Goal: Contribute content: Contribute content

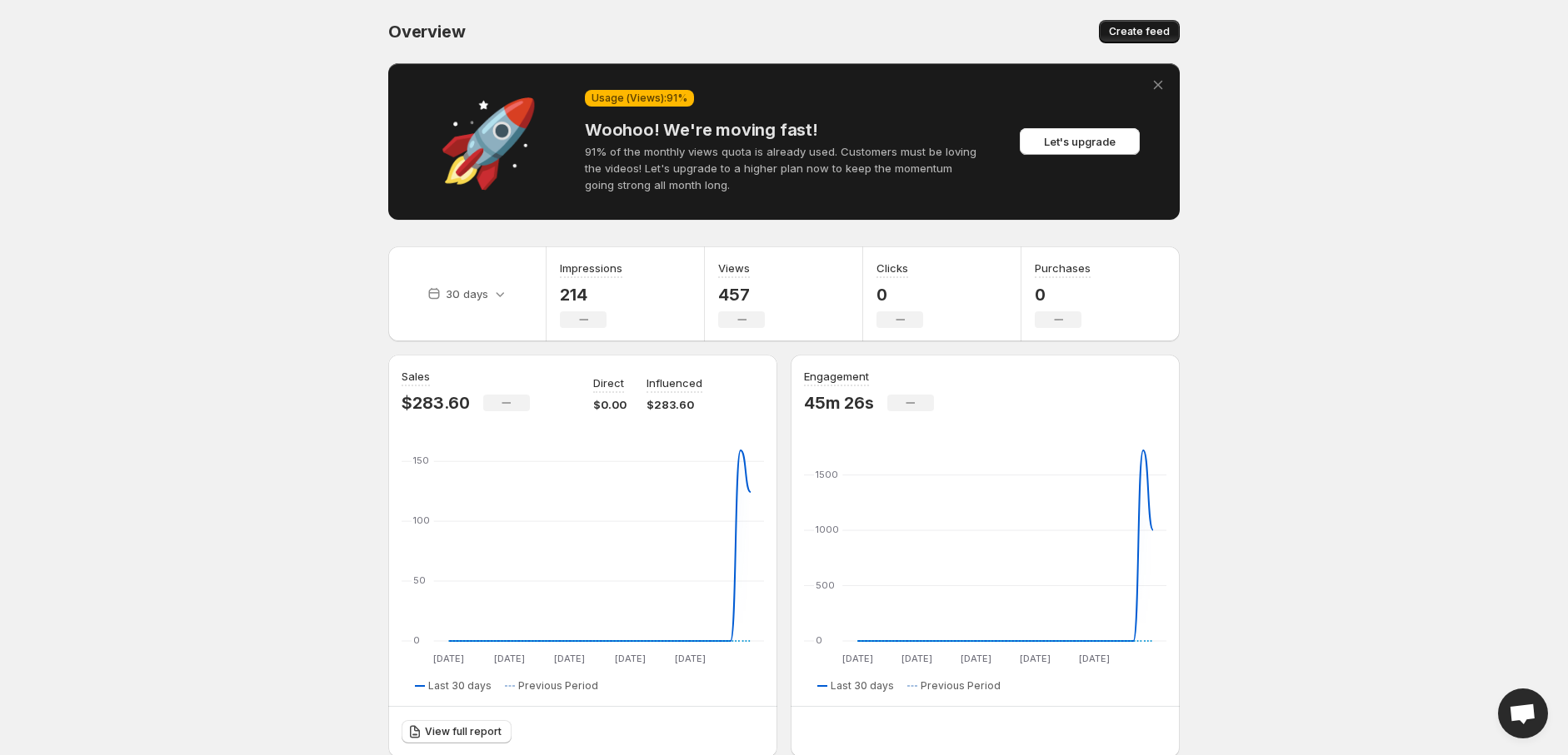
click at [1151, 34] on span "Create feed" at bounding box center [1139, 32] width 61 height 14
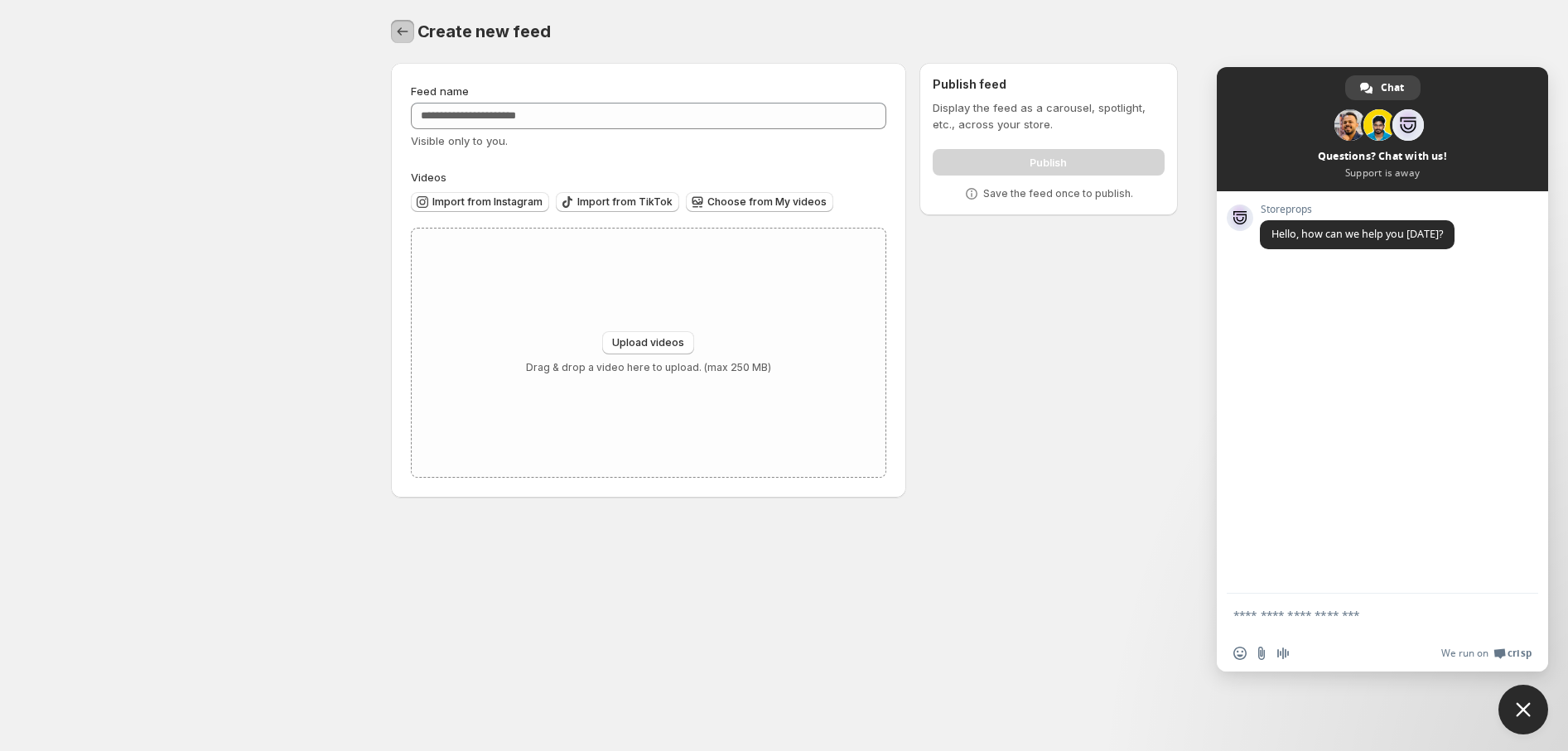
click at [400, 25] on icon "Settings" at bounding box center [402, 32] width 16 height 16
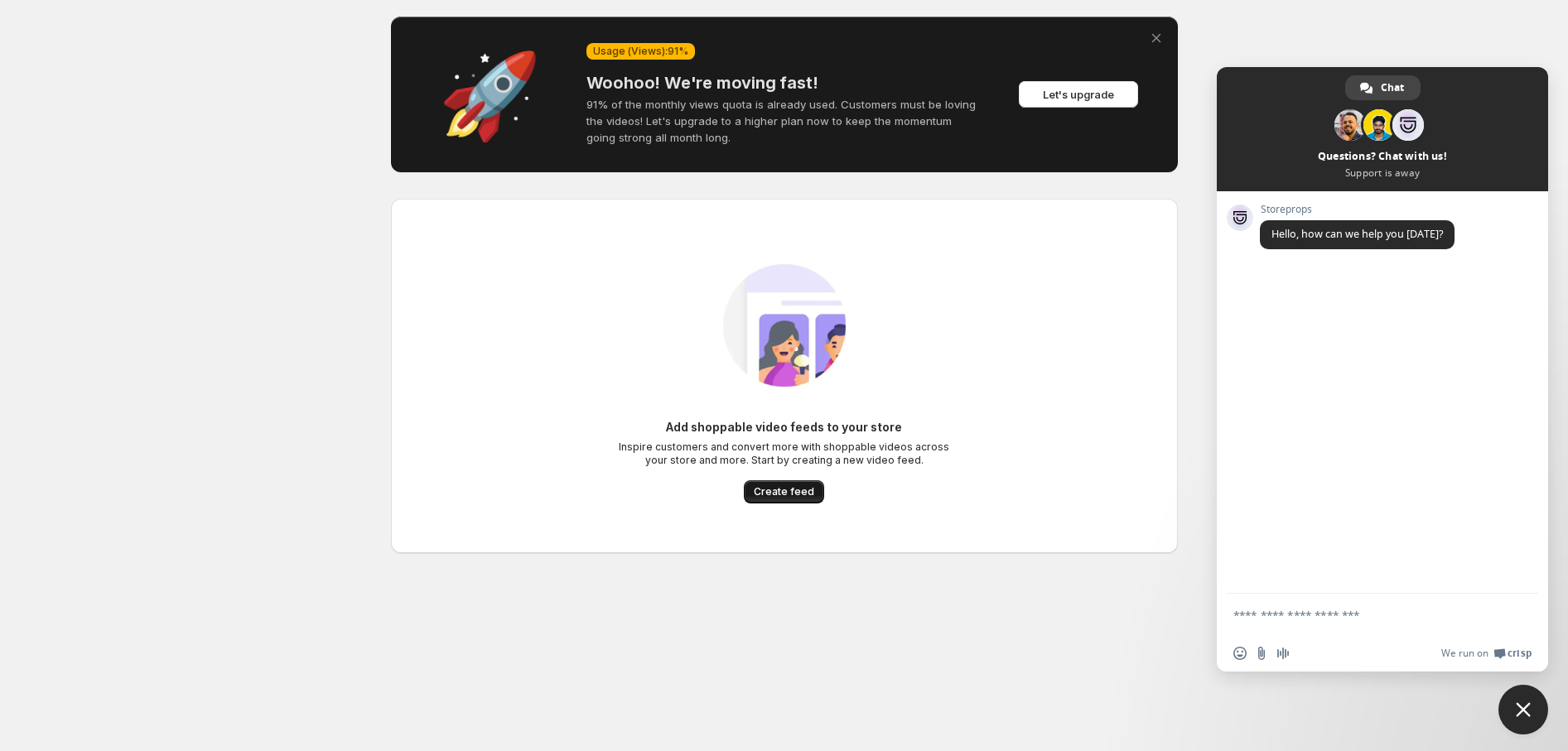
click at [775, 492] on span "Create feed" at bounding box center [784, 491] width 60 height 14
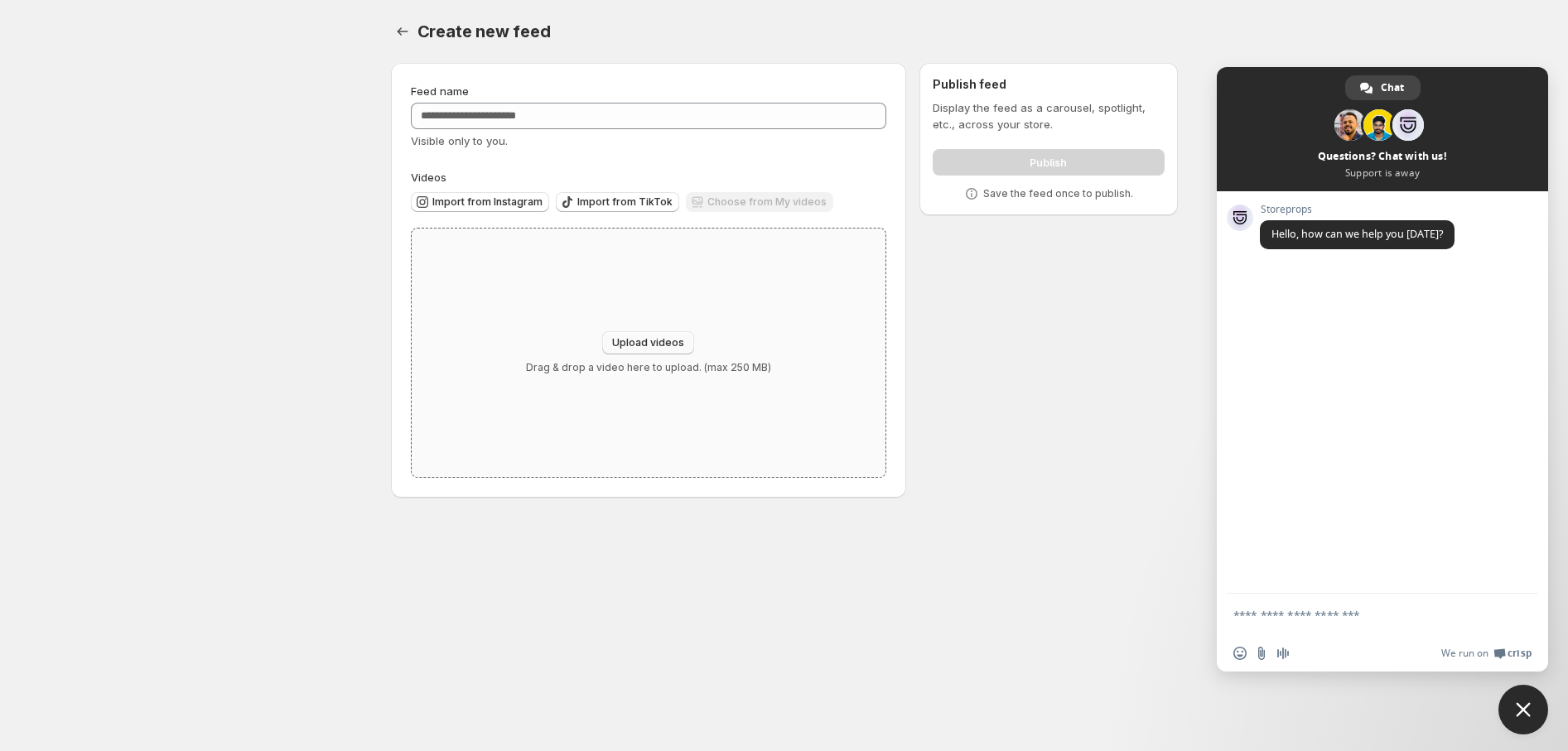
click at [686, 336] on button "Upload videos" at bounding box center [648, 343] width 92 height 23
type input "**********"
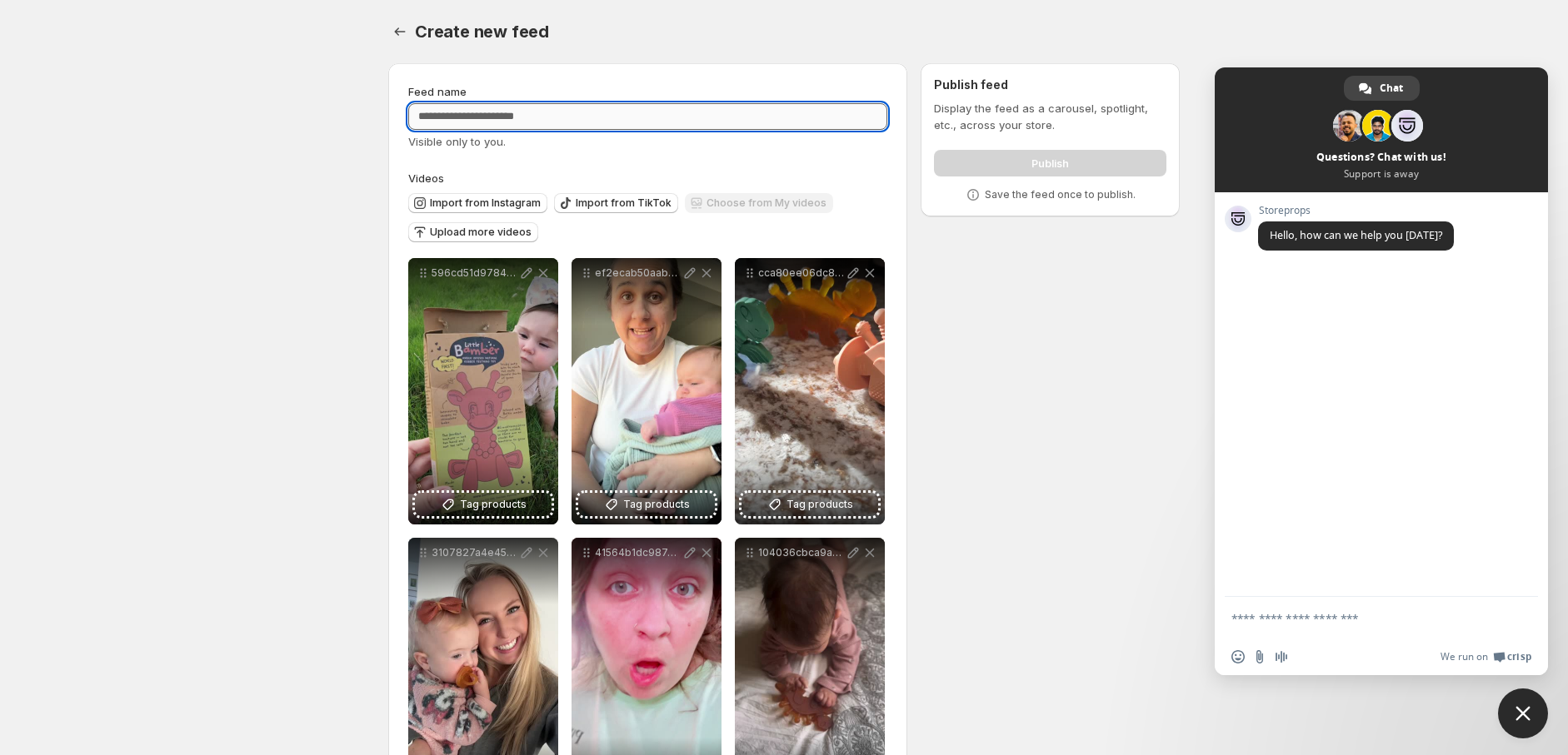
click at [680, 109] on input "Feed name" at bounding box center [648, 116] width 479 height 26
type input "**********"
click at [314, 227] on body "**********" at bounding box center [784, 377] width 1568 height 755
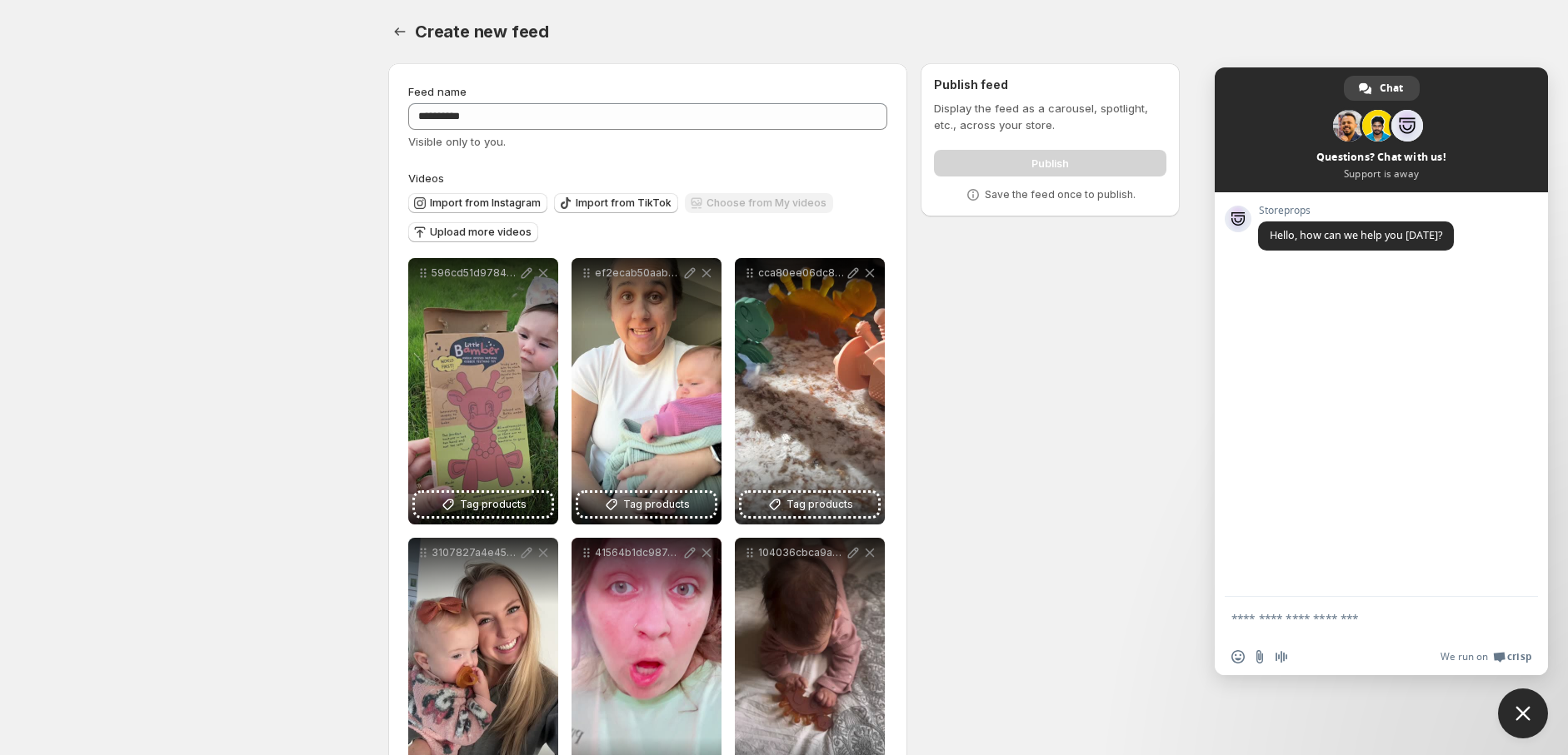
click at [1055, 346] on div "**********" at bounding box center [776, 727] width 804 height 1354
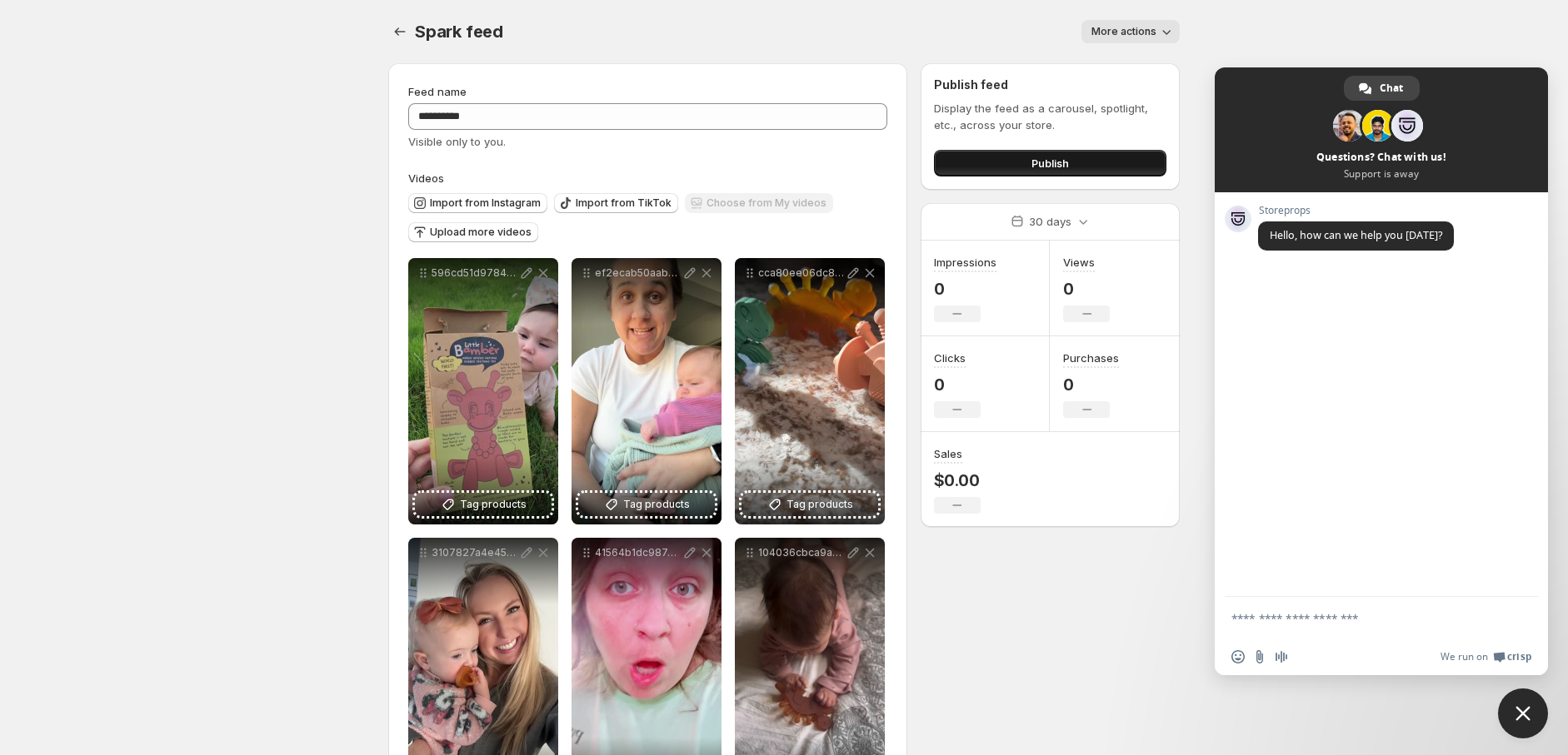
click at [1025, 175] on button "Publish" at bounding box center [1050, 162] width 232 height 26
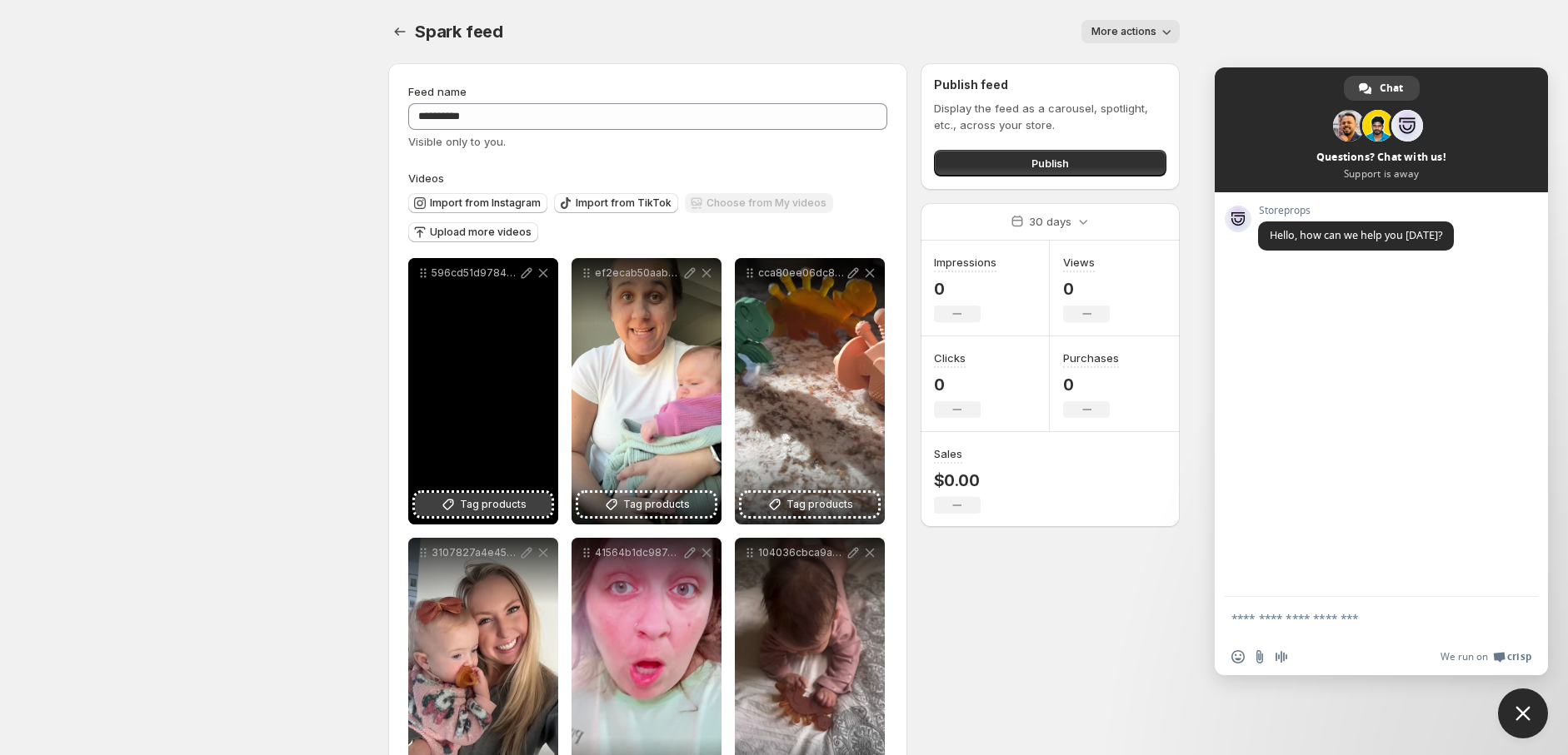
click at [500, 504] on span "Tag products" at bounding box center [492, 504] width 66 height 16
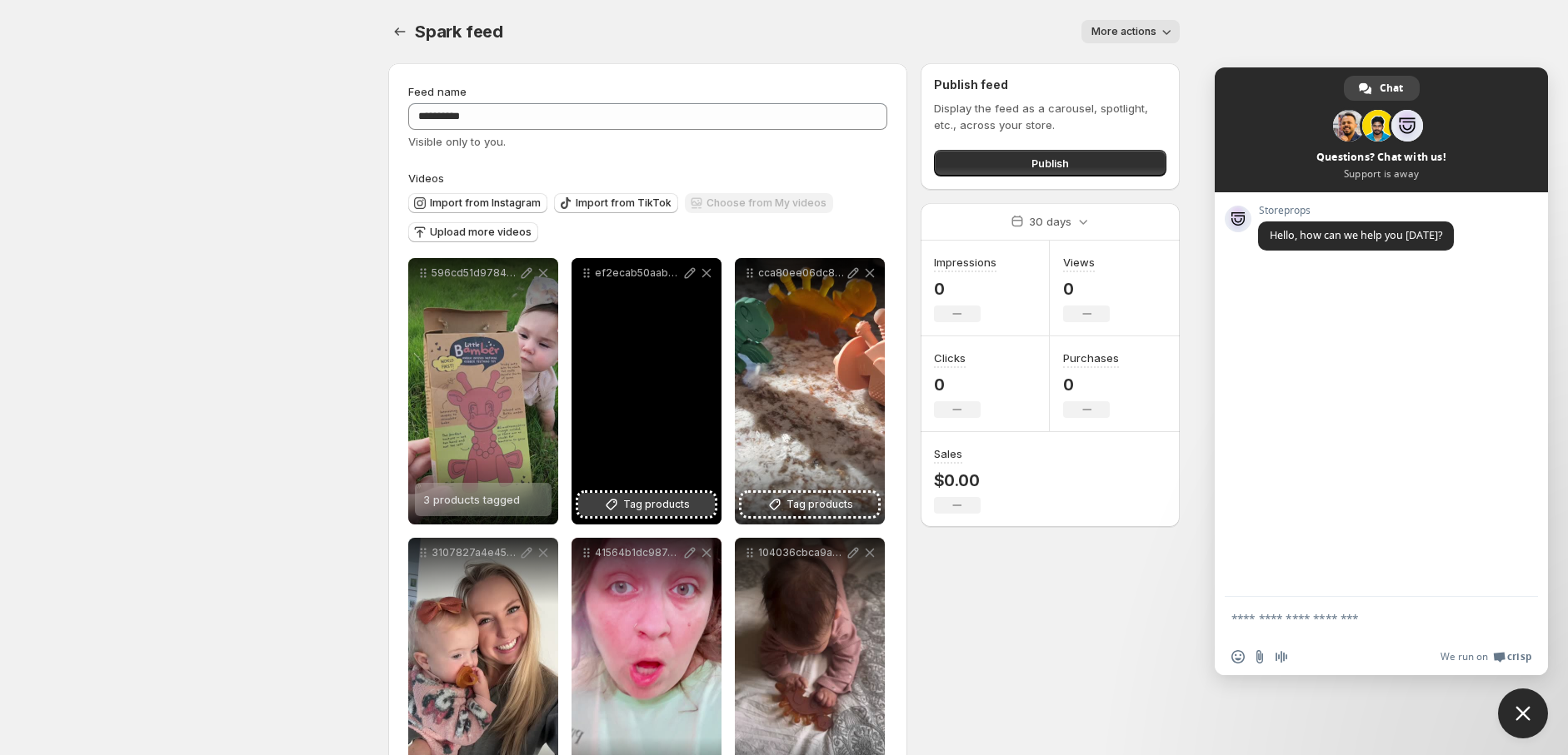
click at [636, 501] on span "Tag products" at bounding box center [656, 504] width 66 height 16
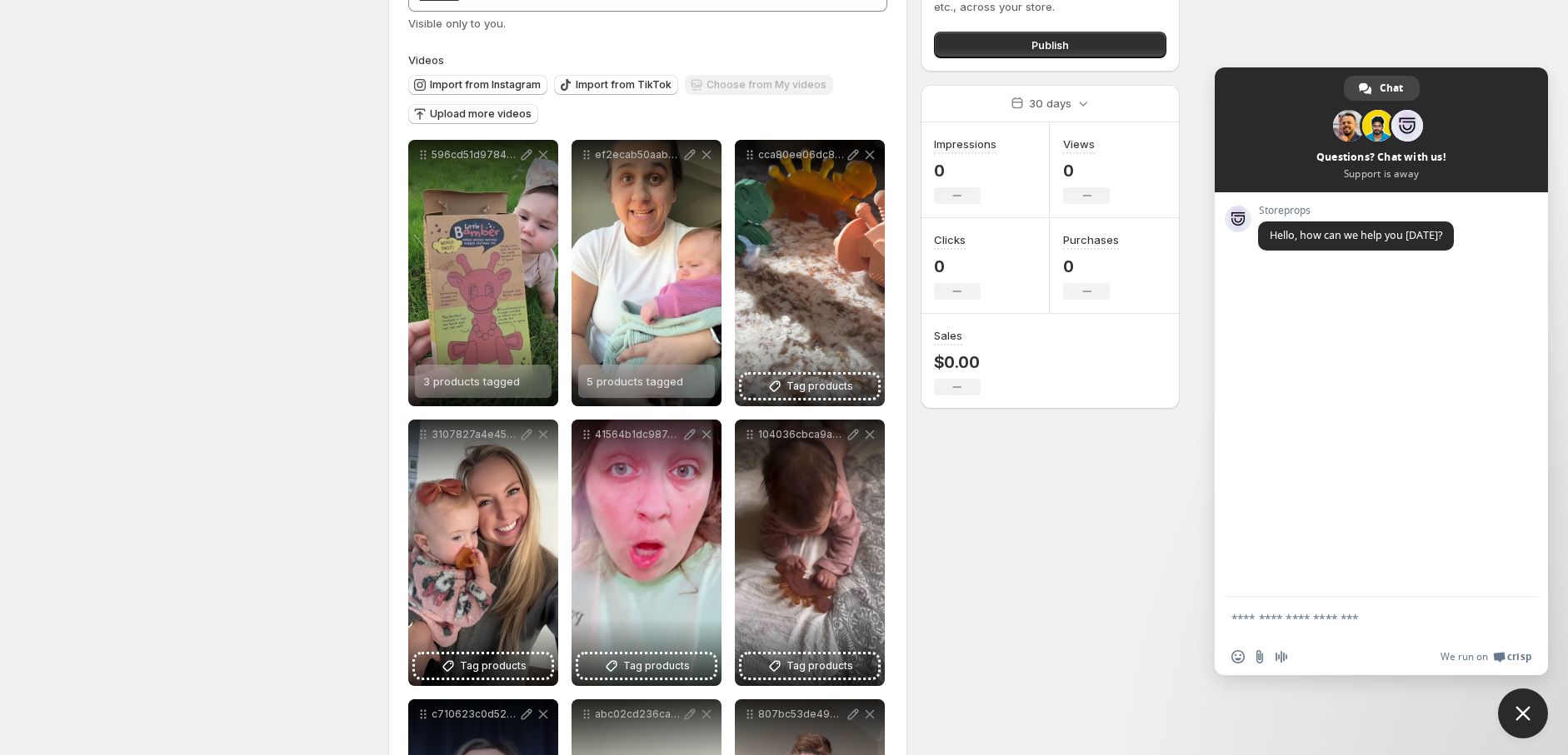
scroll to position [247, 0]
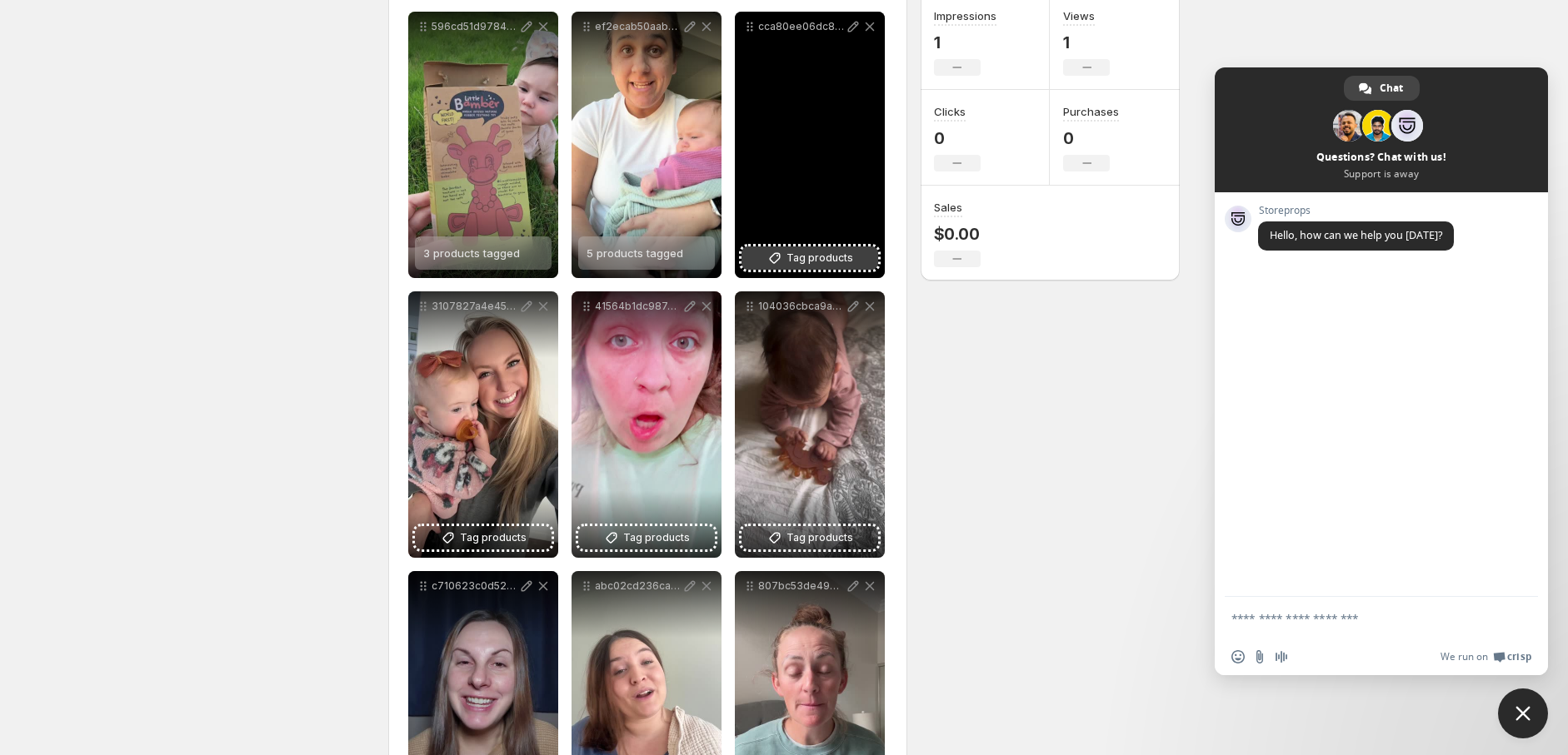
click at [763, 260] on button "Tag products" at bounding box center [810, 258] width 137 height 24
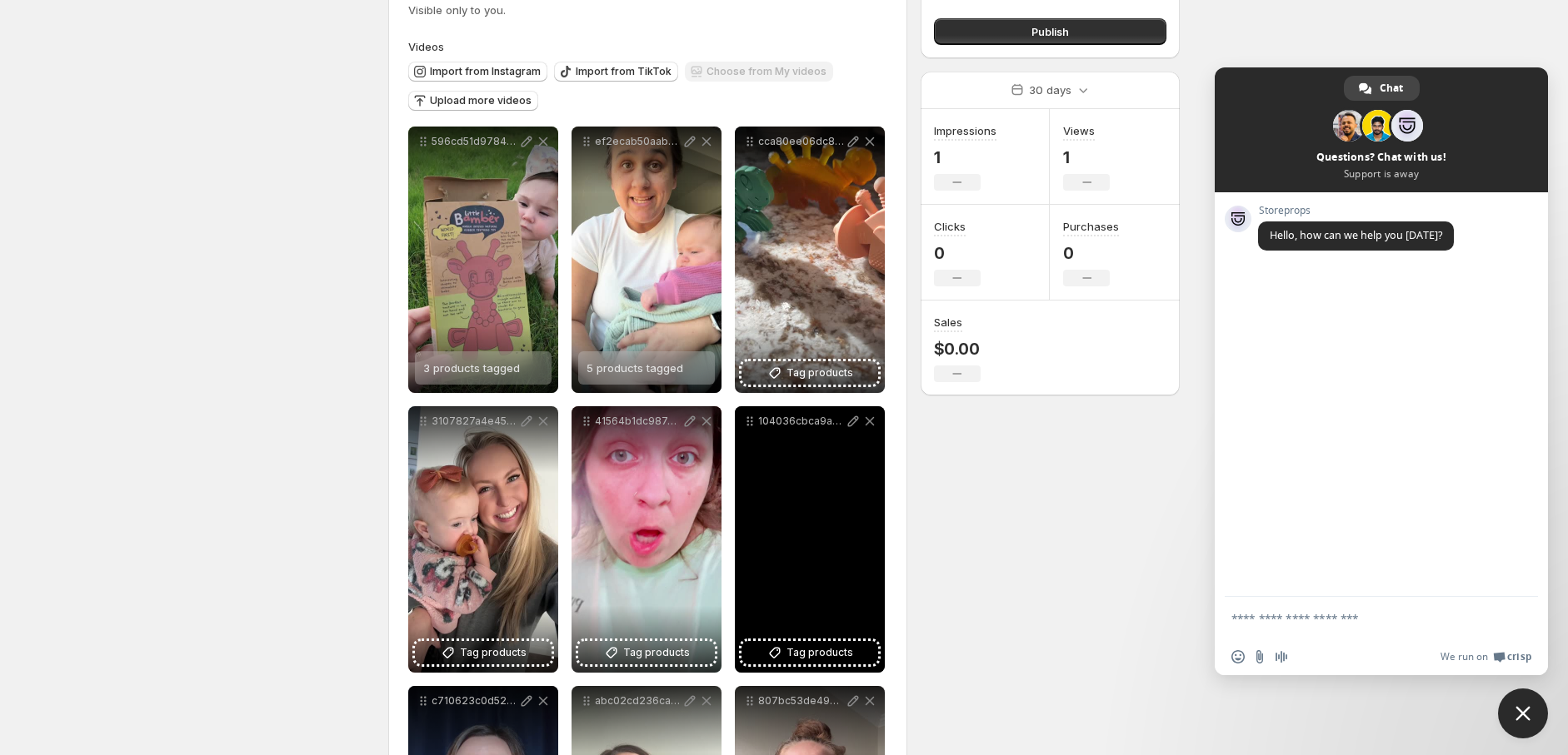
scroll to position [0, 0]
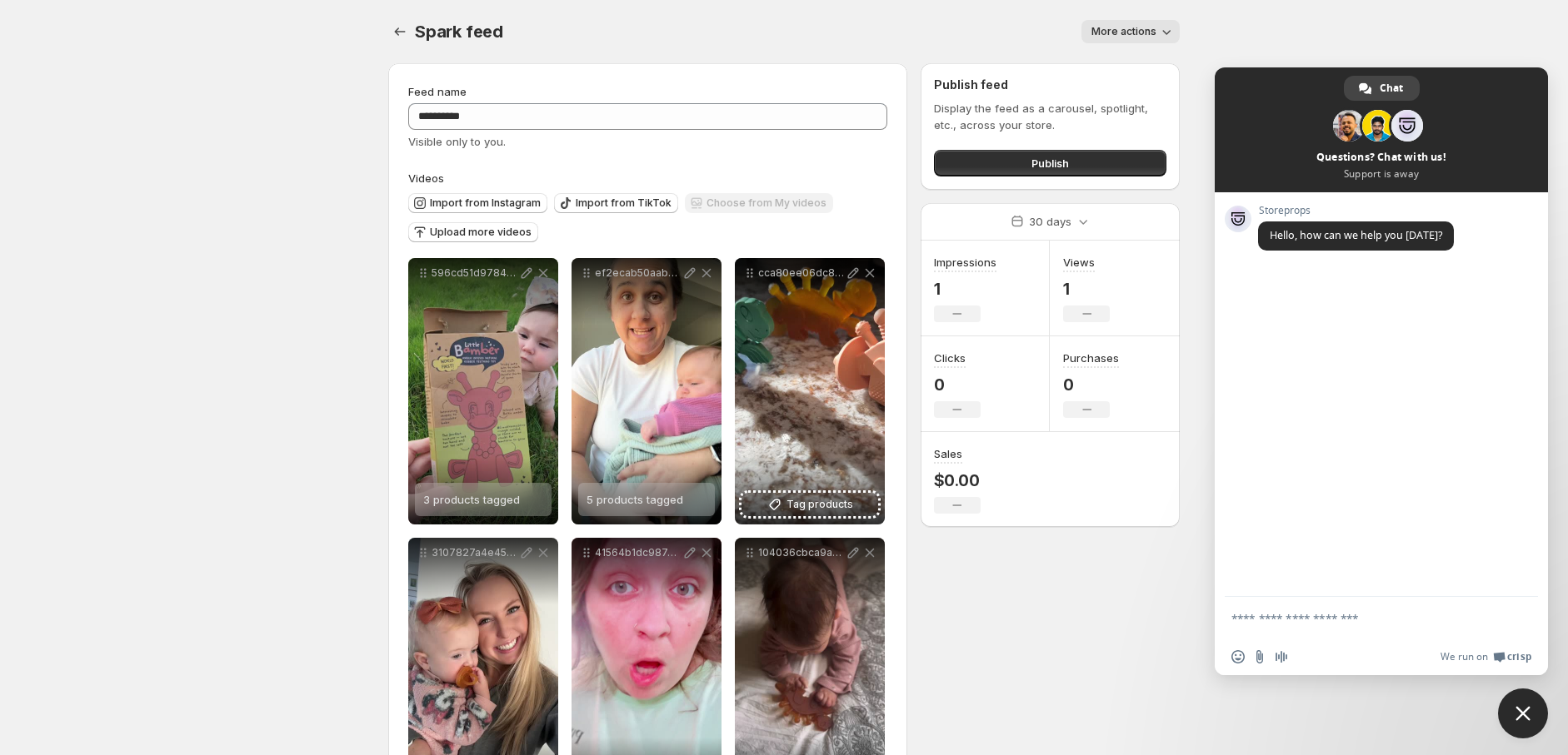
click at [1176, 20] on div "More actions" at bounding box center [1130, 32] width 98 height 24
click at [1174, 29] on icon "button" at bounding box center [1166, 32] width 16 height 16
click at [1056, 696] on div "**********" at bounding box center [776, 727] width 804 height 1354
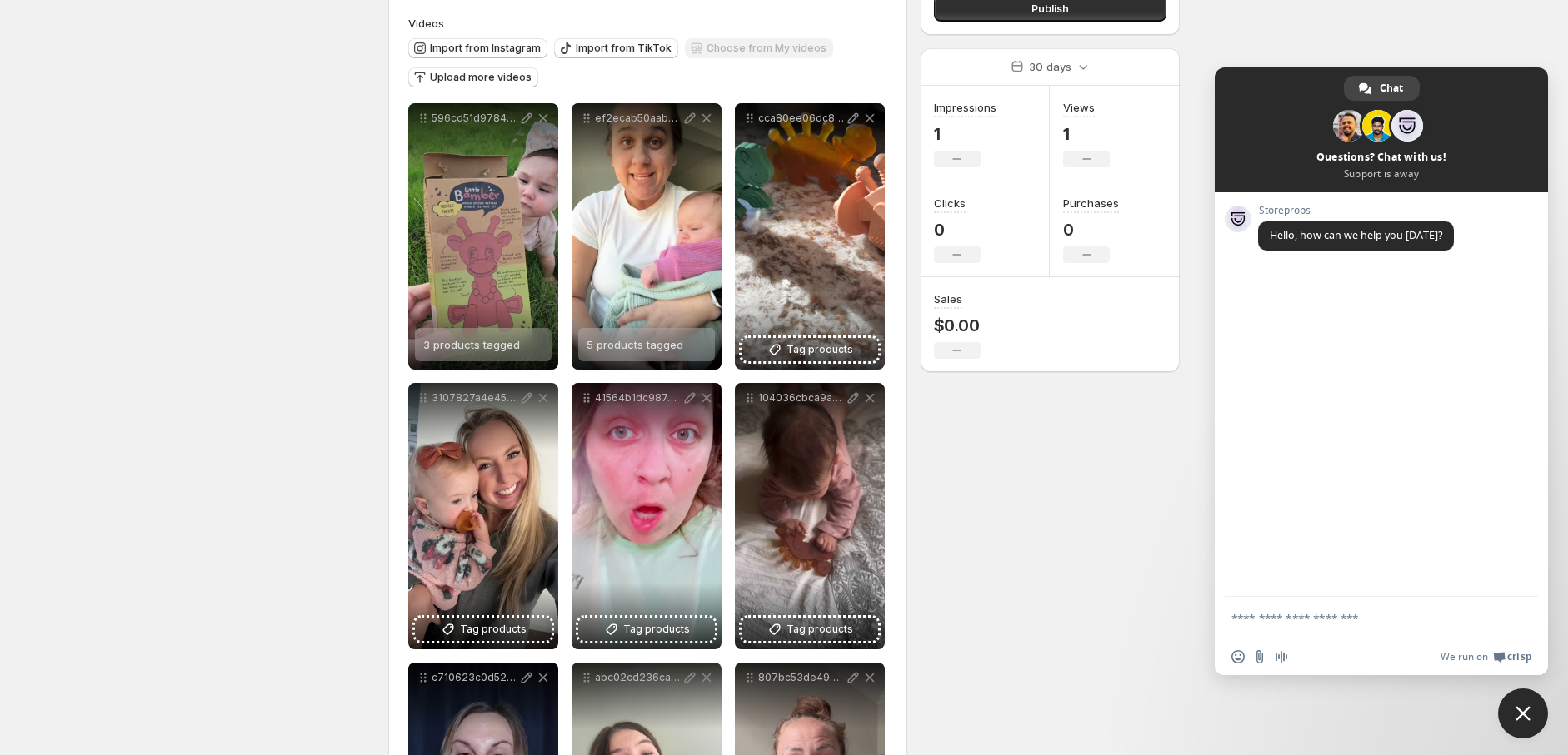
scroll to position [370, 0]
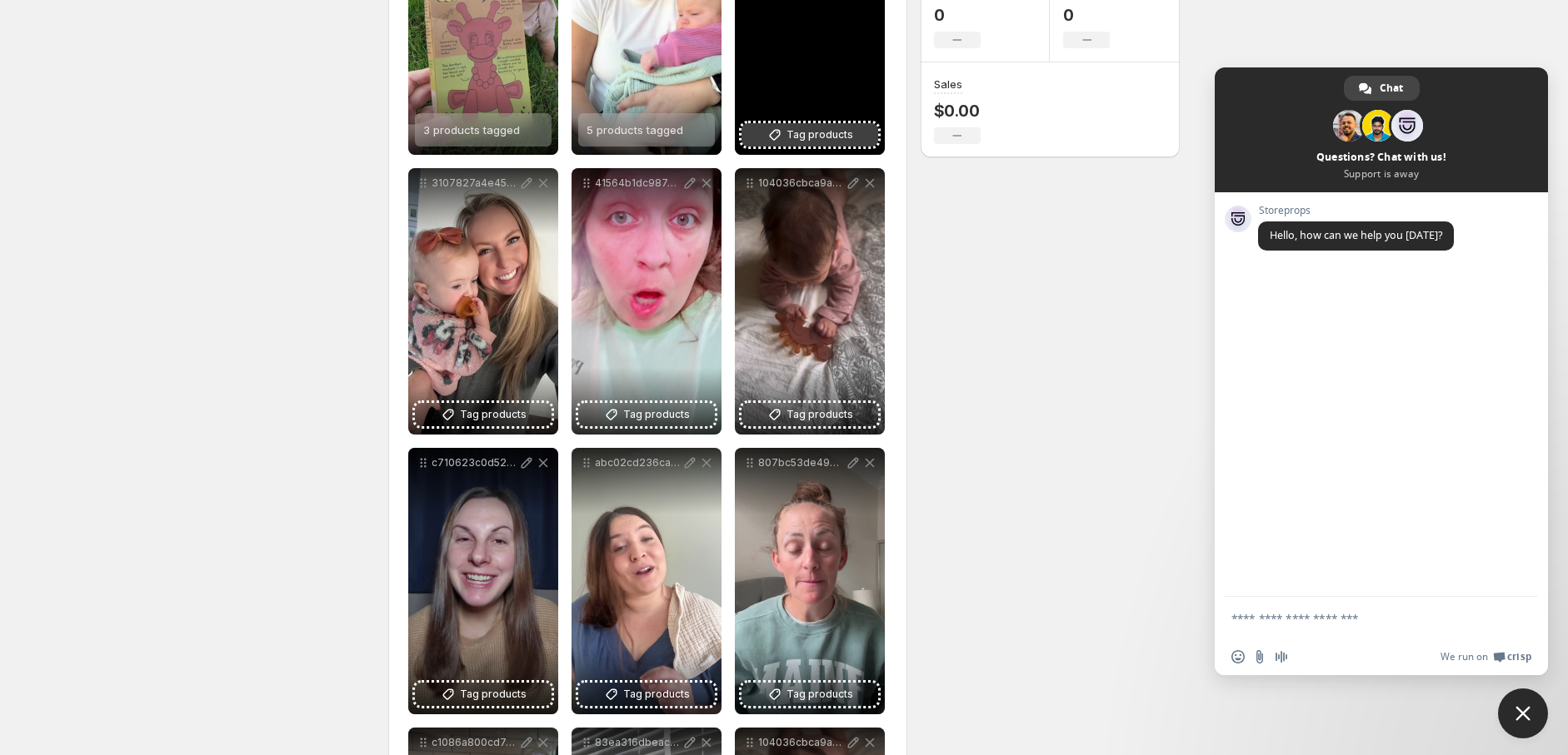
click at [805, 140] on span "Tag products" at bounding box center [819, 135] width 66 height 16
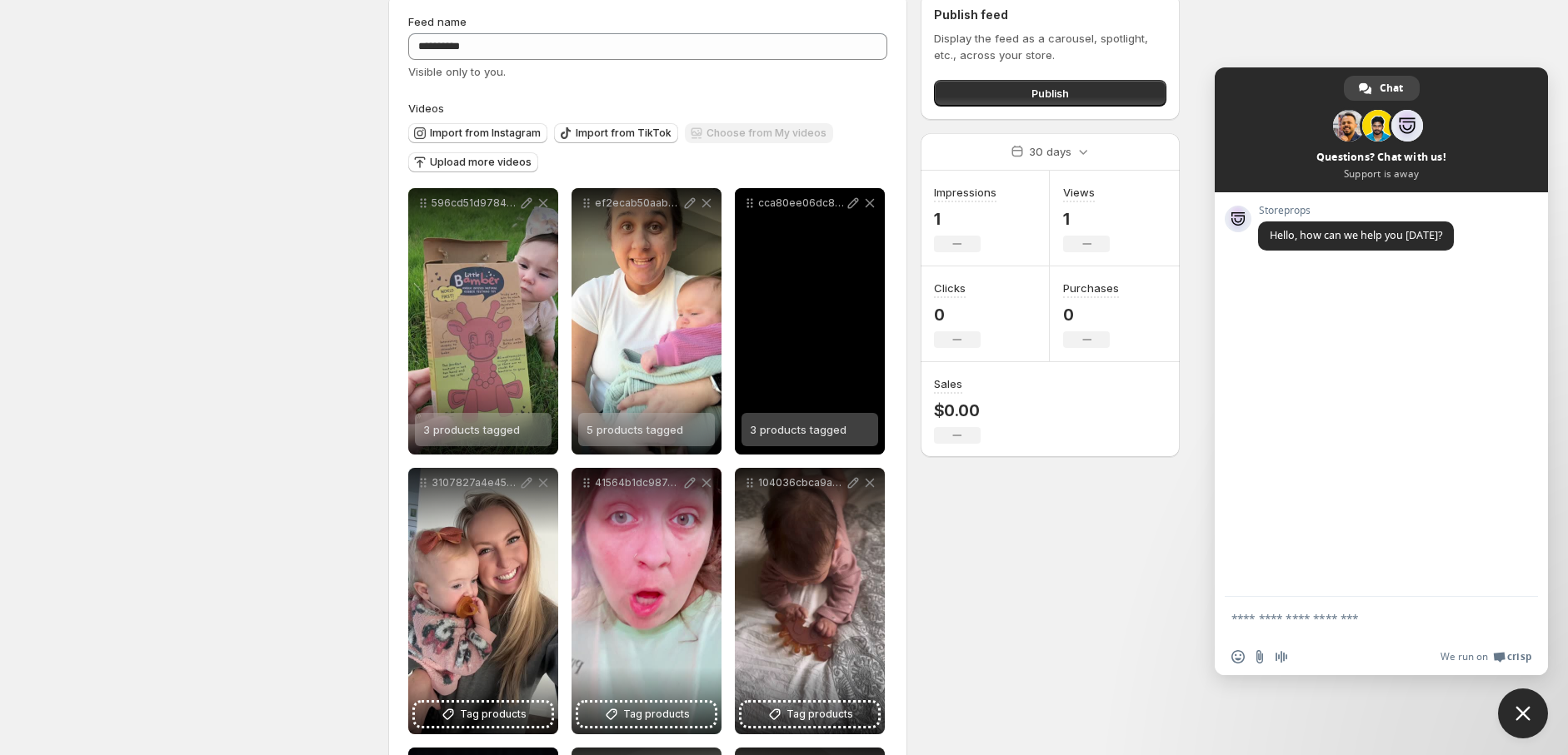
scroll to position [122, 0]
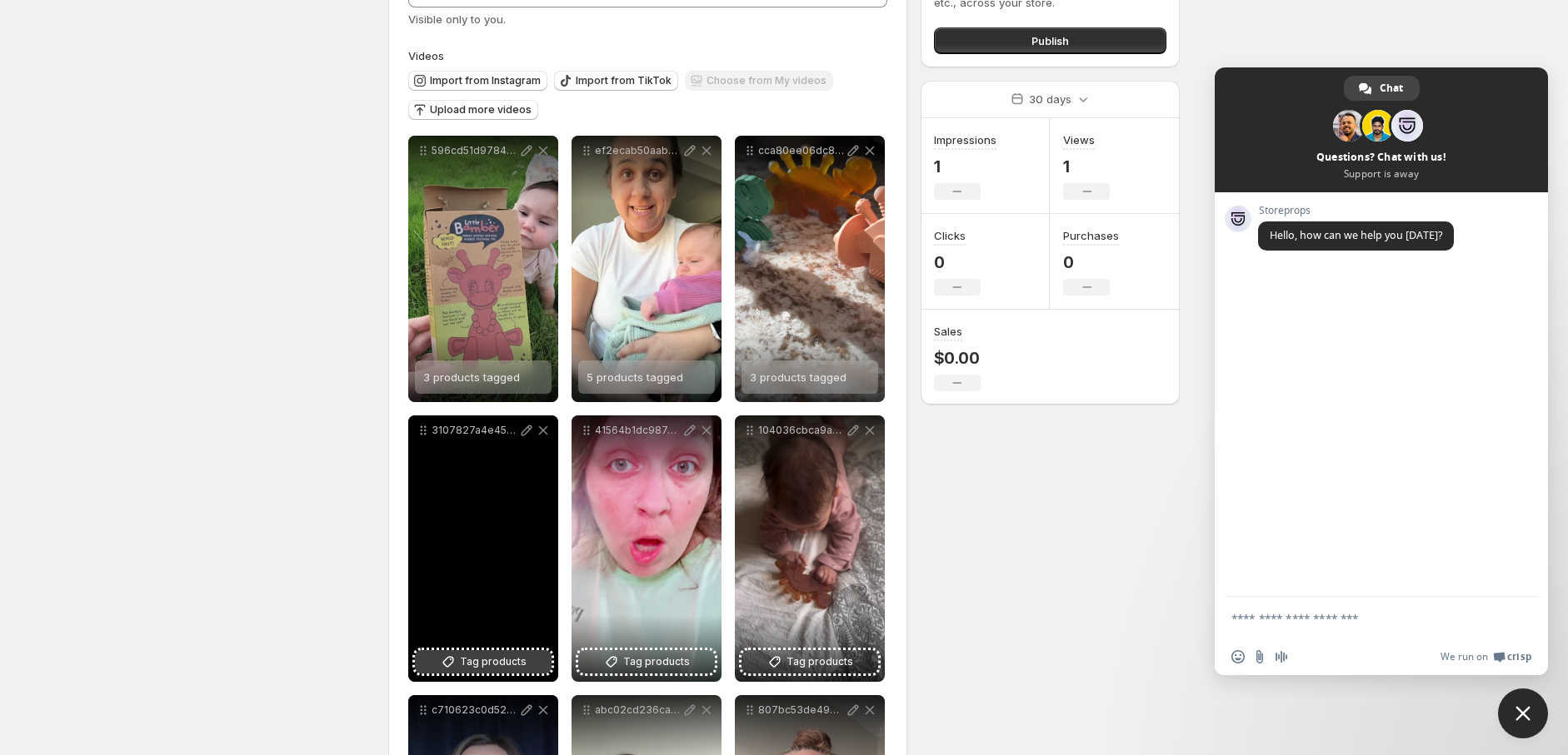
click at [481, 659] on span "Tag products" at bounding box center [492, 662] width 66 height 16
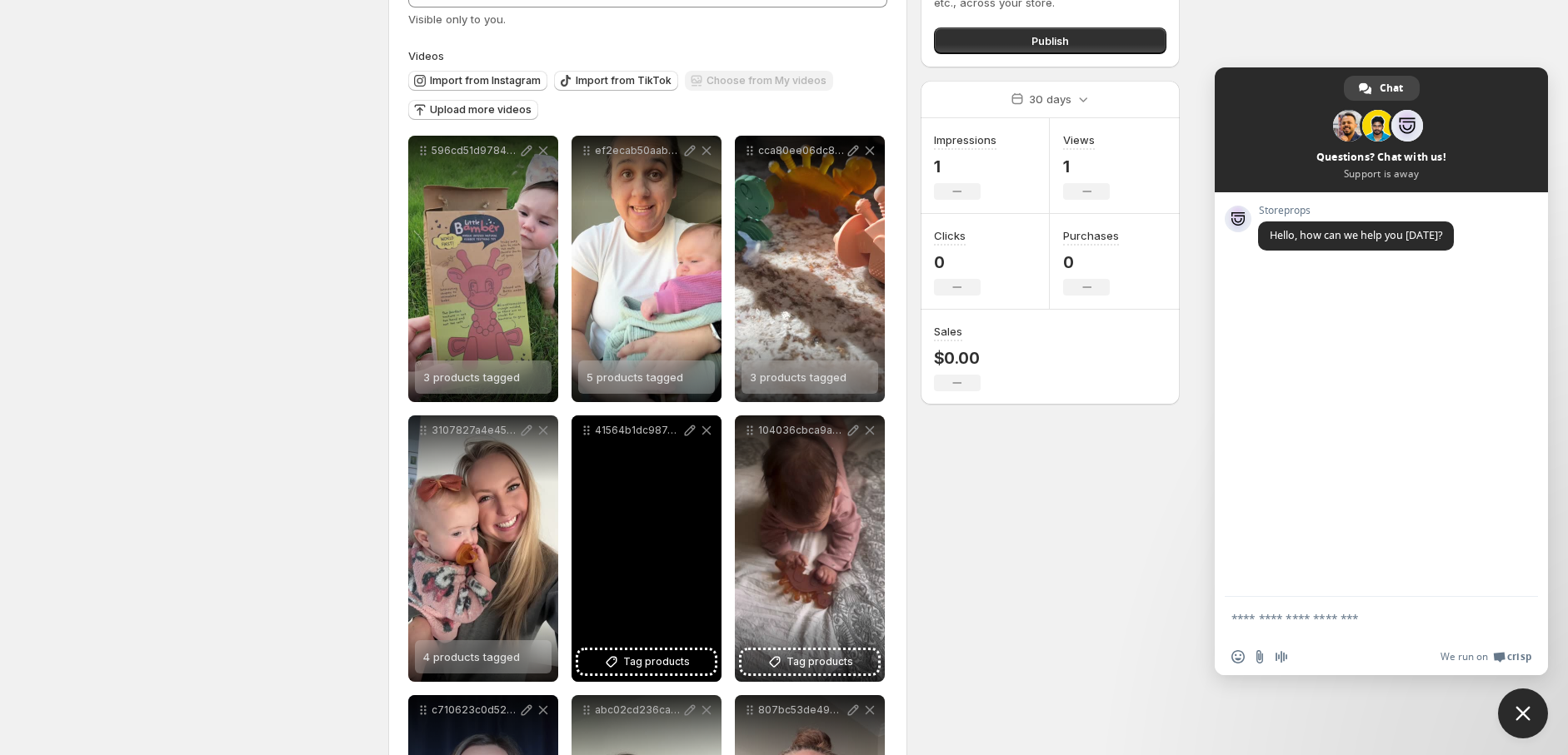
click at [614, 541] on div "41564b1dc9874defb4427be03f8d9fd5" at bounding box center [646, 548] width 150 height 266
click at [644, 664] on span "Tag products" at bounding box center [656, 662] width 66 height 16
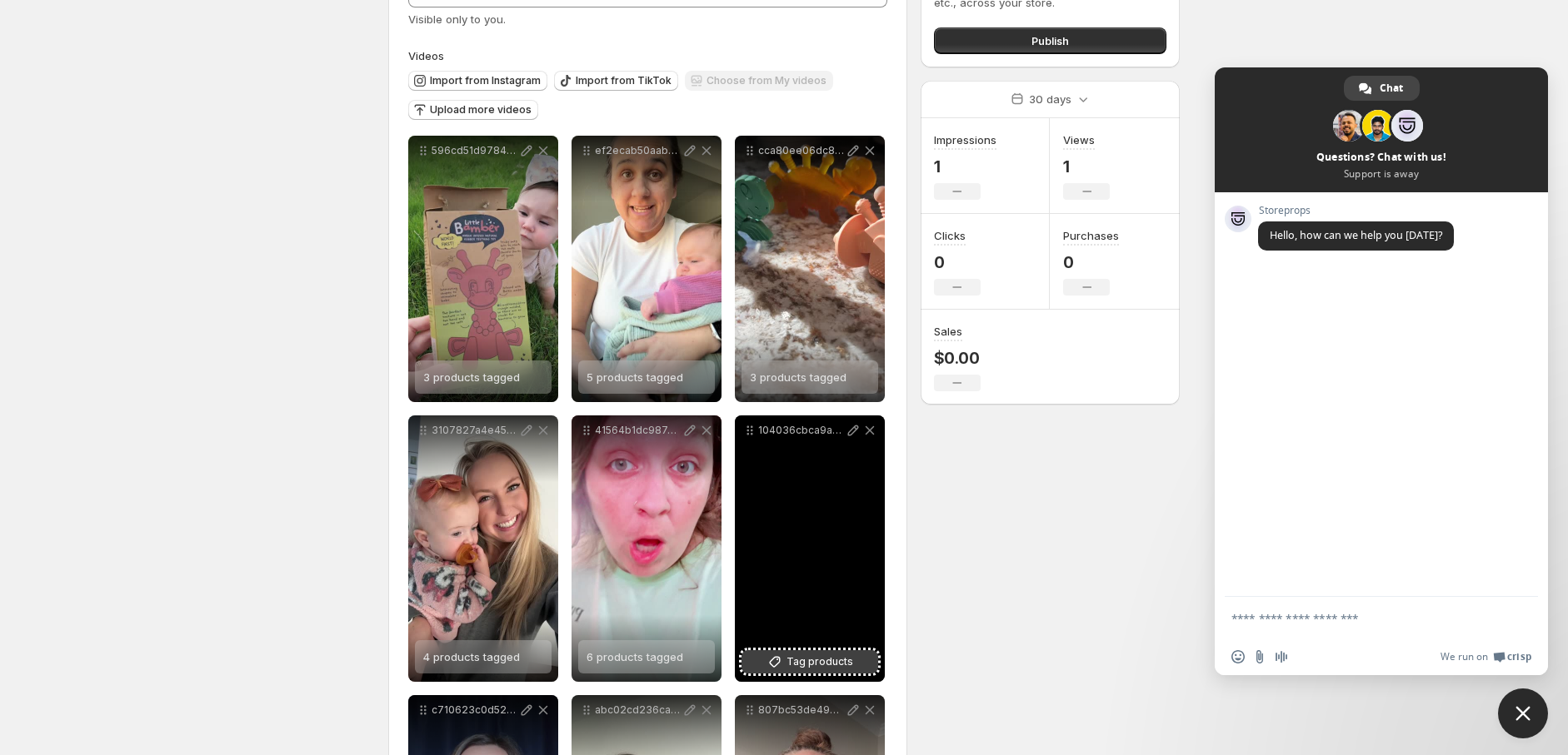
click at [810, 654] on span "Tag products" at bounding box center [819, 662] width 66 height 16
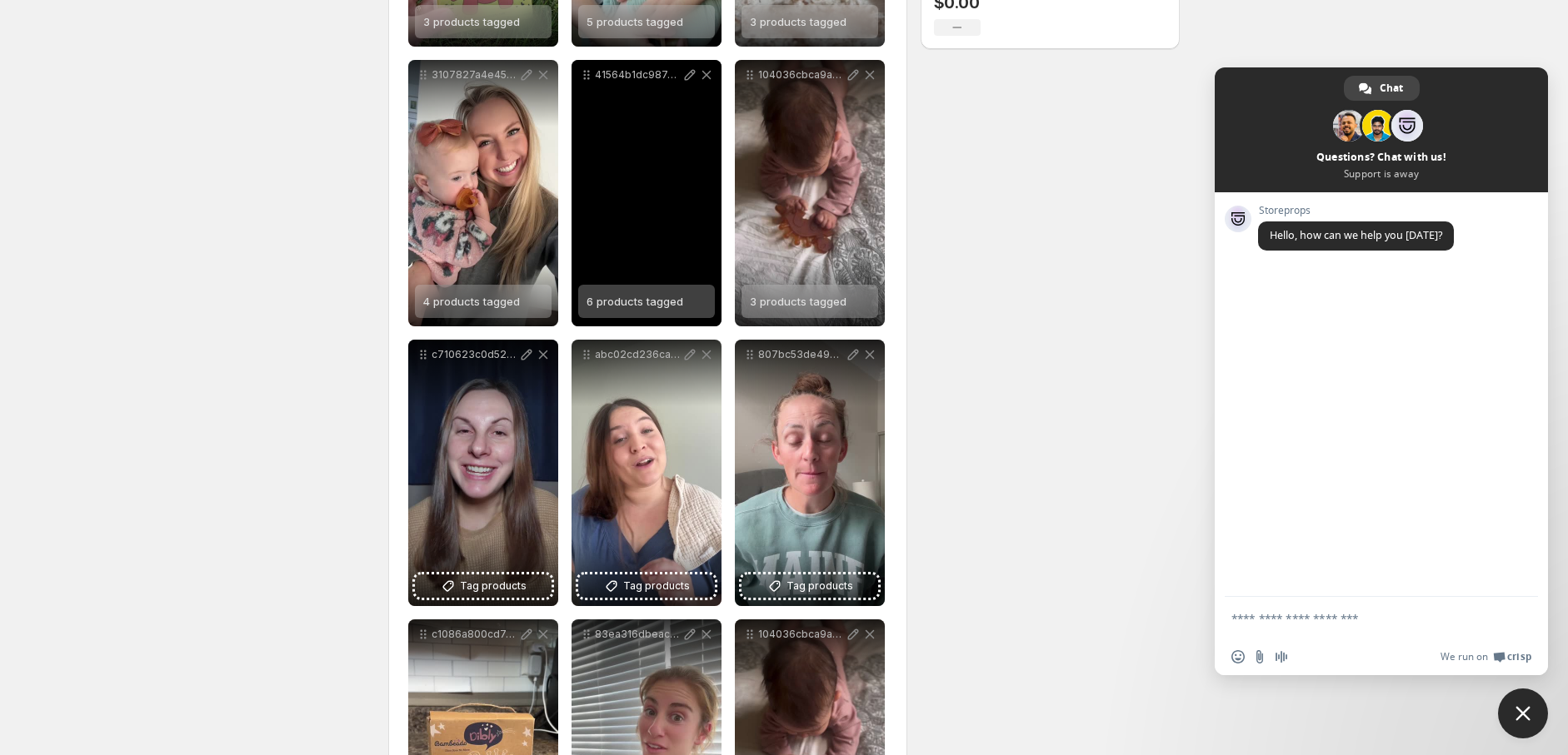
scroll to position [493, 0]
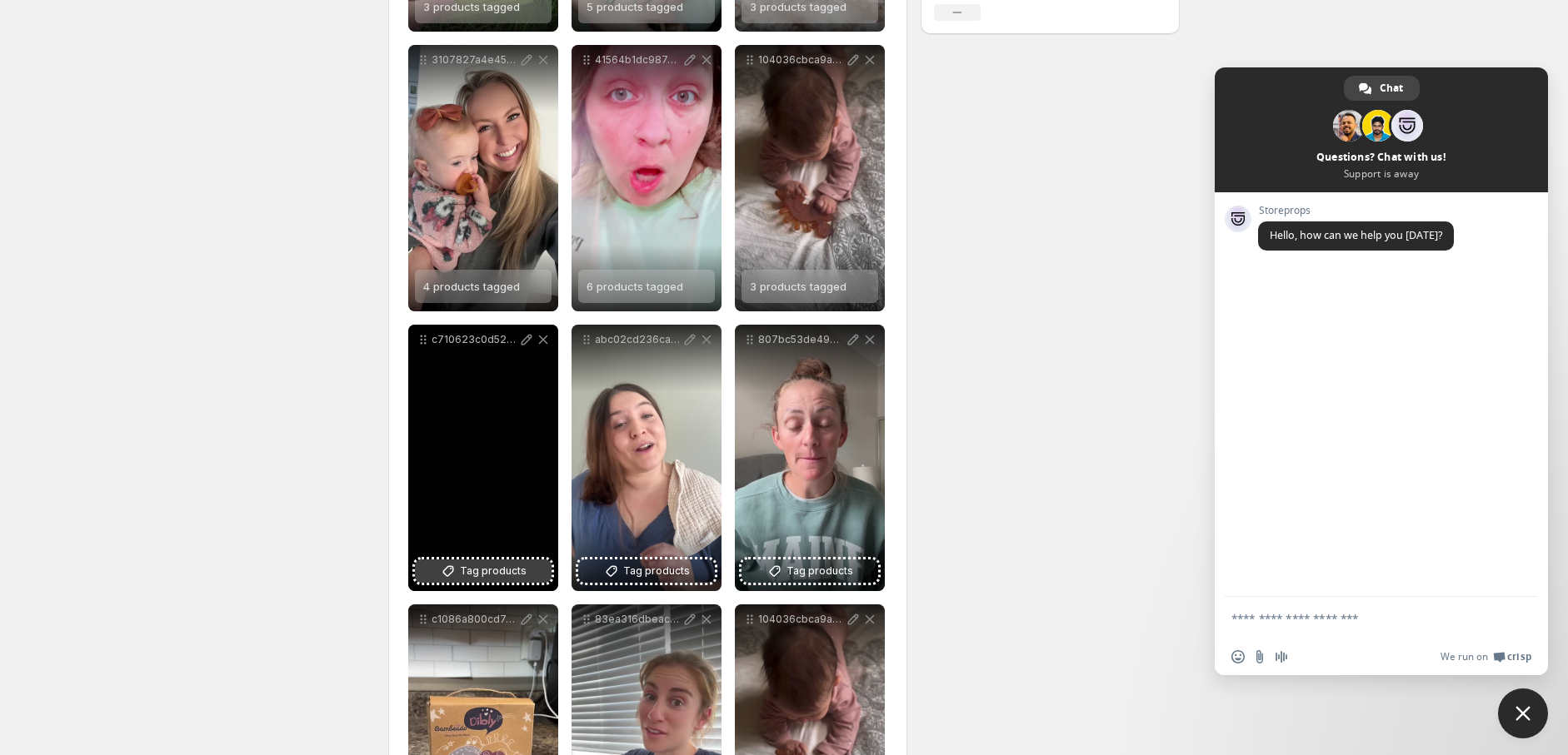
click at [498, 566] on span "Tag products" at bounding box center [492, 571] width 66 height 16
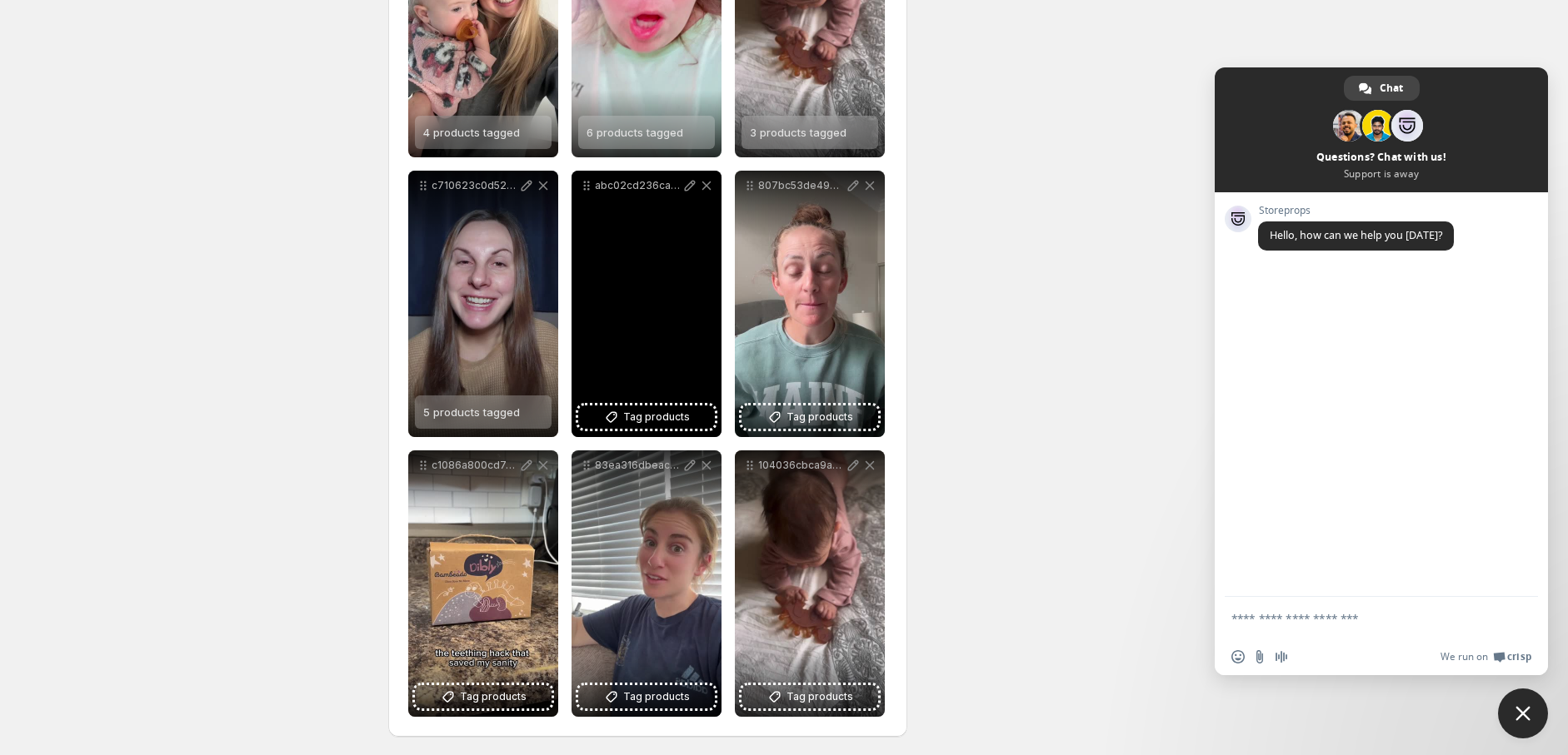
scroll to position [648, 0]
click at [660, 286] on div "abc02cd236ca4277862635a5387920ec" at bounding box center [646, 303] width 150 height 266
click at [643, 393] on div "abc02cd236ca4277862635a5387920ec" at bounding box center [646, 303] width 150 height 266
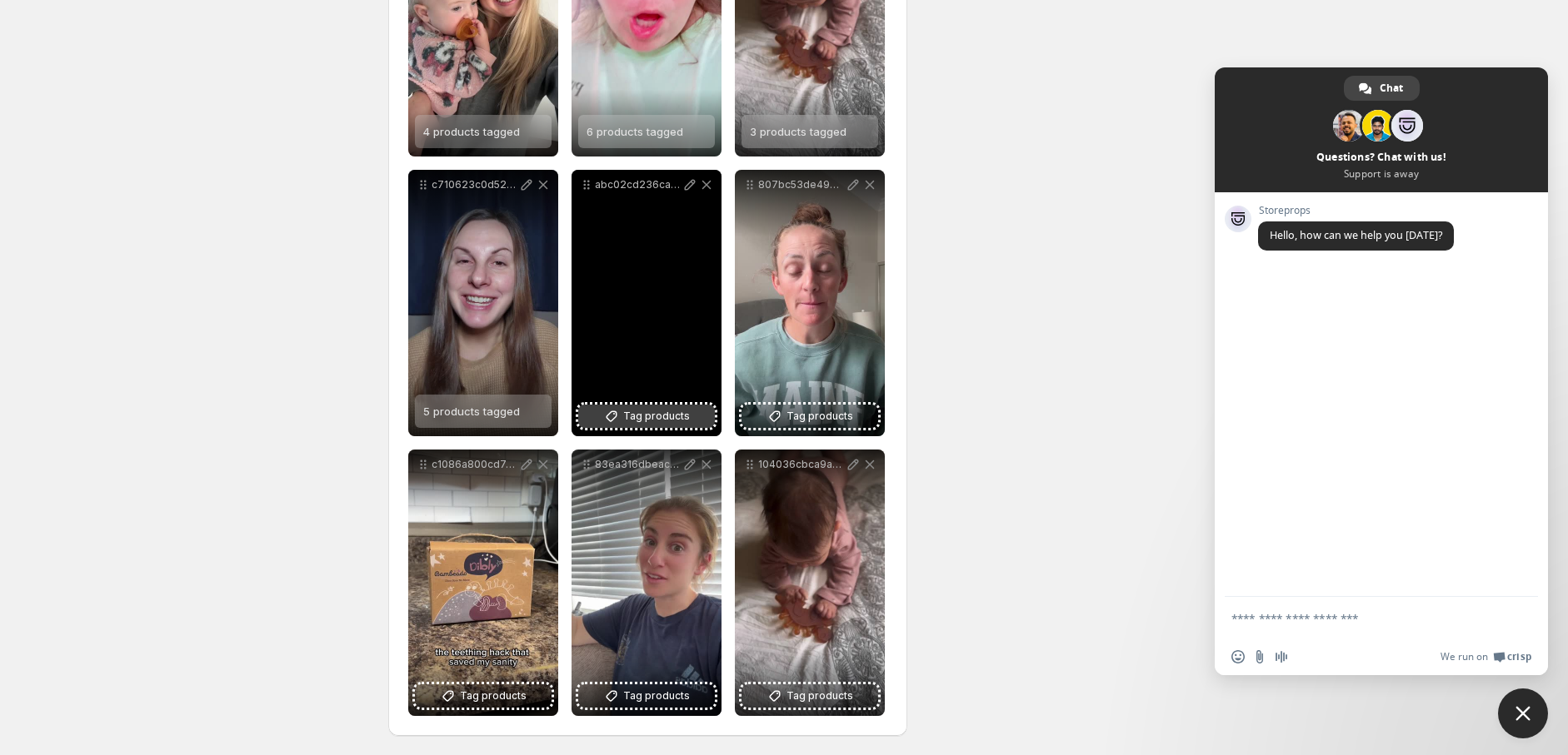
click at [643, 411] on span "Tag products" at bounding box center [656, 416] width 66 height 16
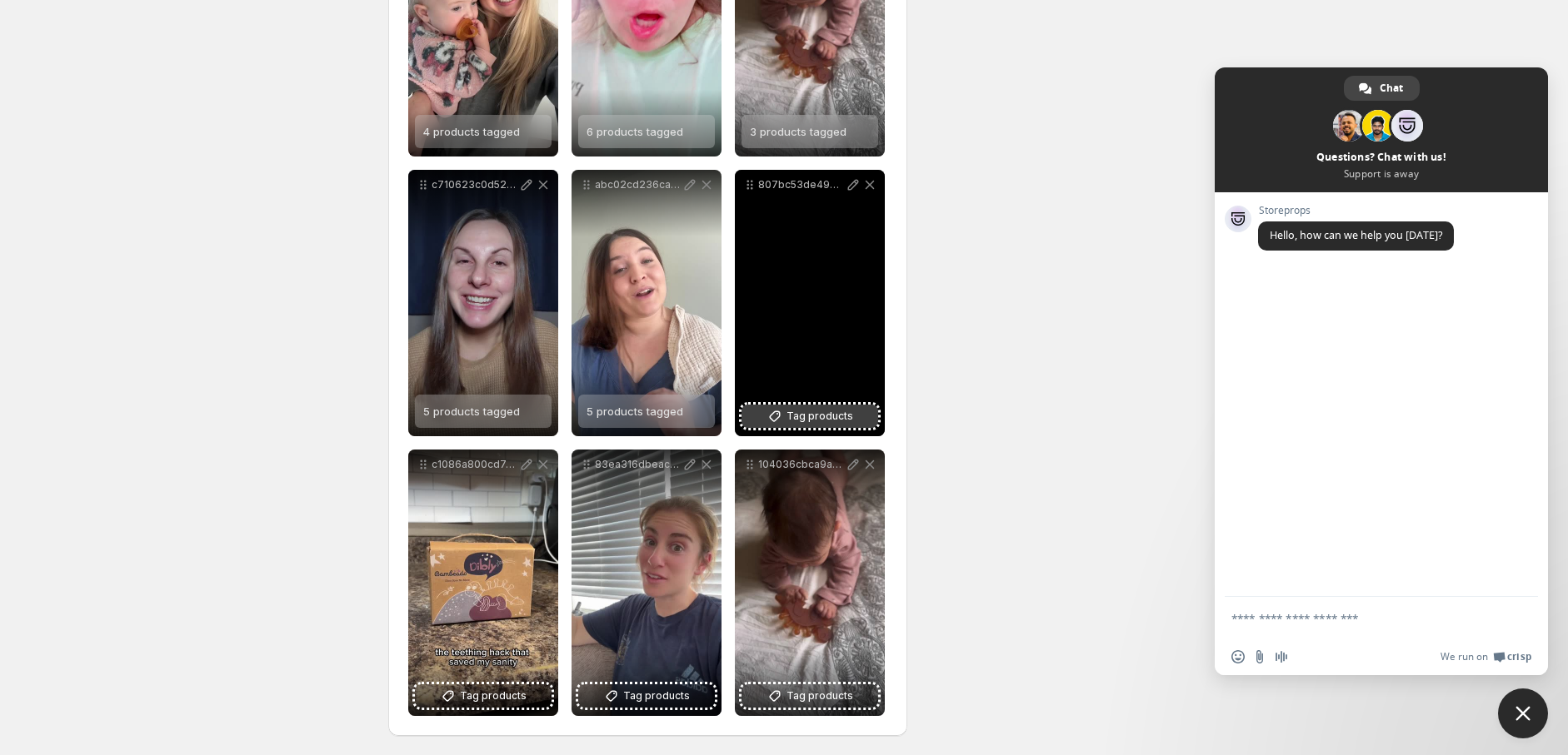
click at [823, 420] on span "Tag products" at bounding box center [819, 416] width 66 height 16
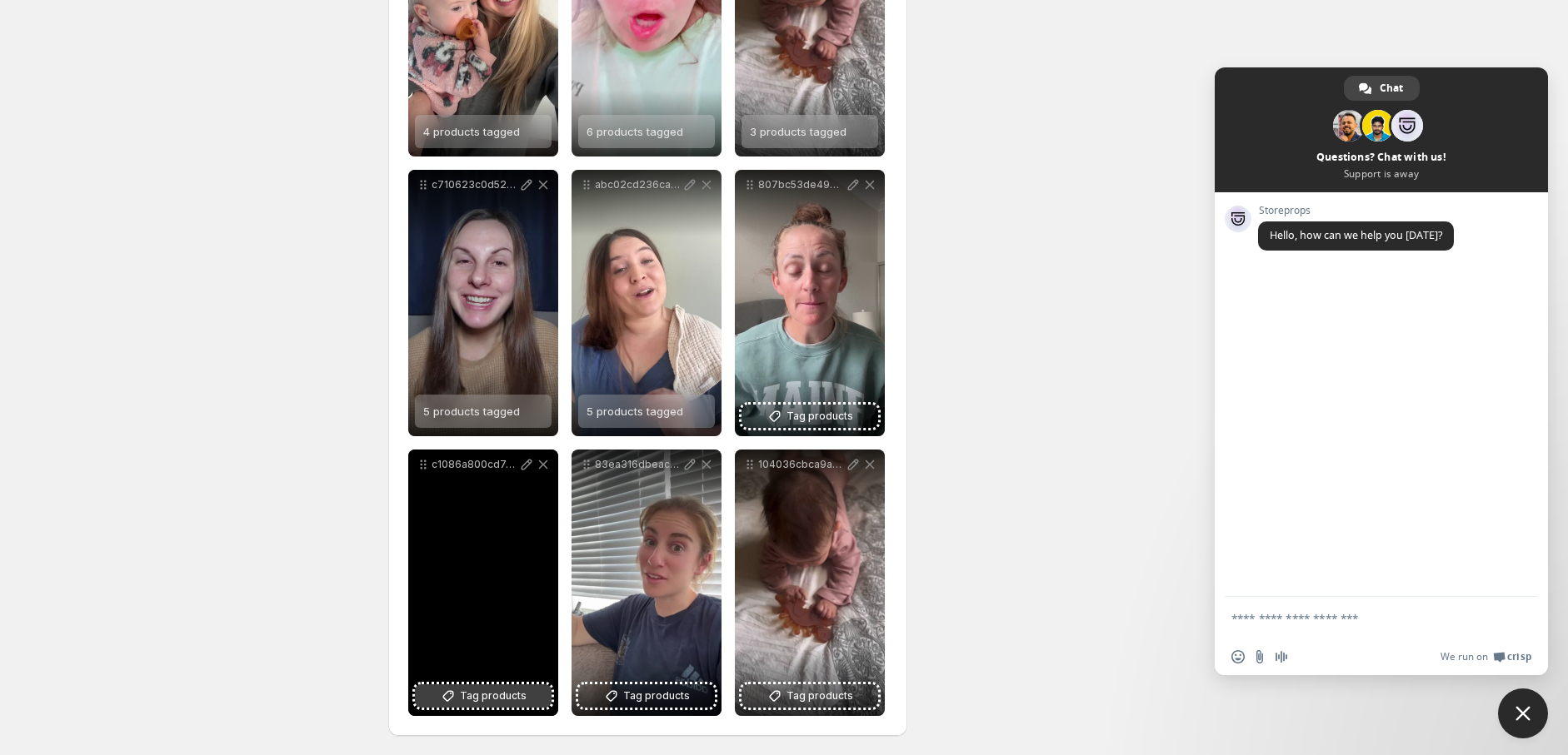
click at [487, 700] on span "Tag products" at bounding box center [492, 696] width 66 height 16
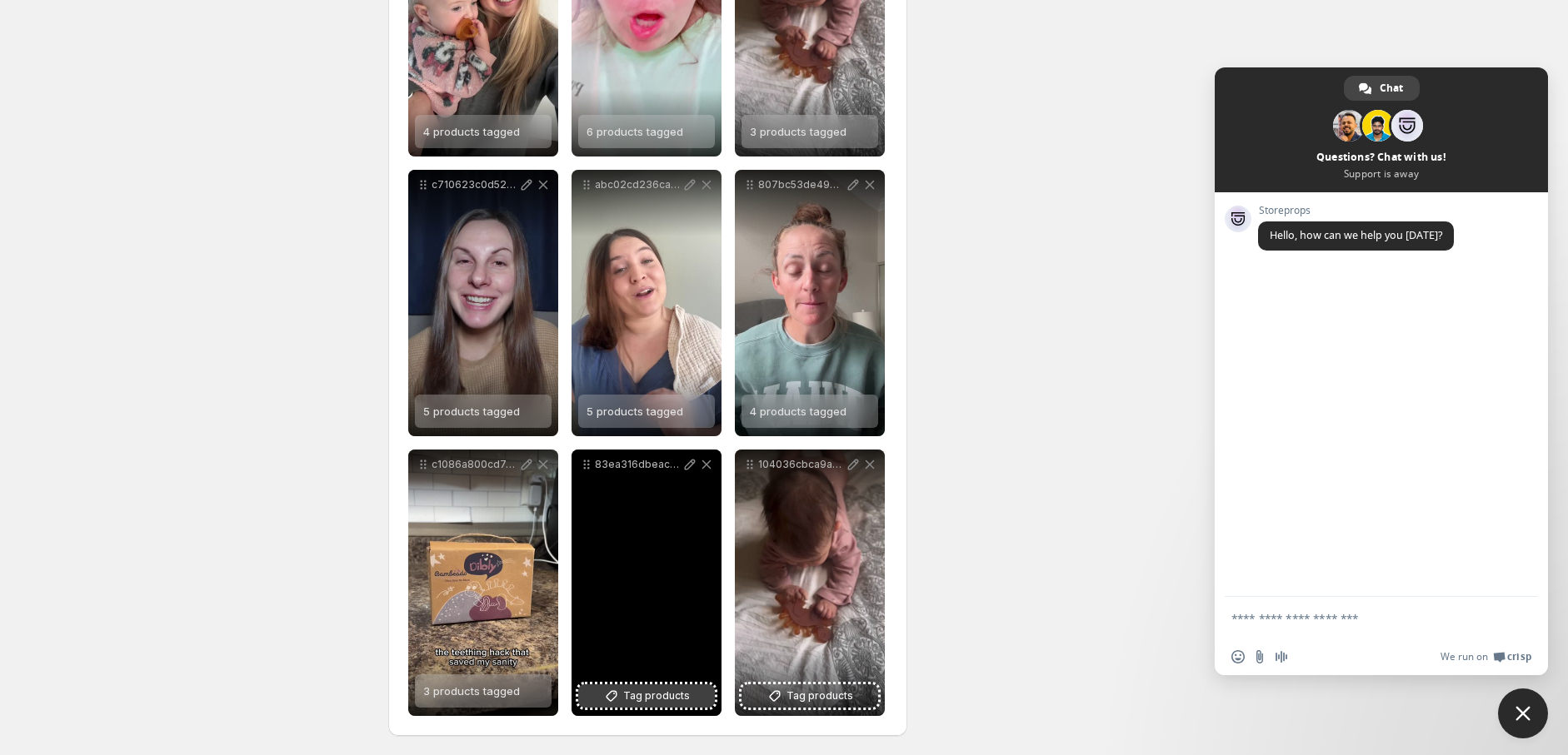
click at [638, 690] on span "Tag products" at bounding box center [656, 696] width 66 height 16
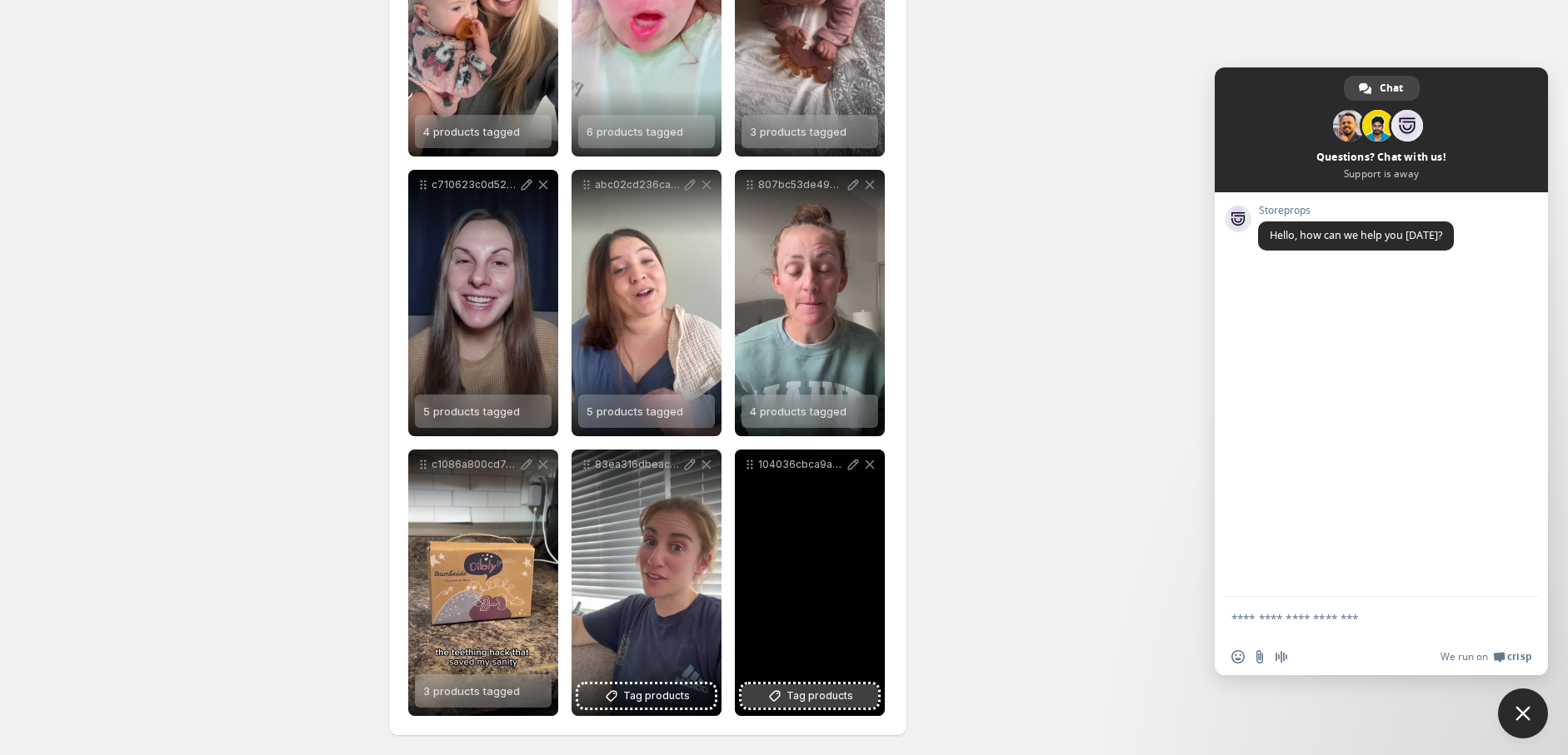
click at [803, 698] on span "Tag products" at bounding box center [819, 696] width 66 height 16
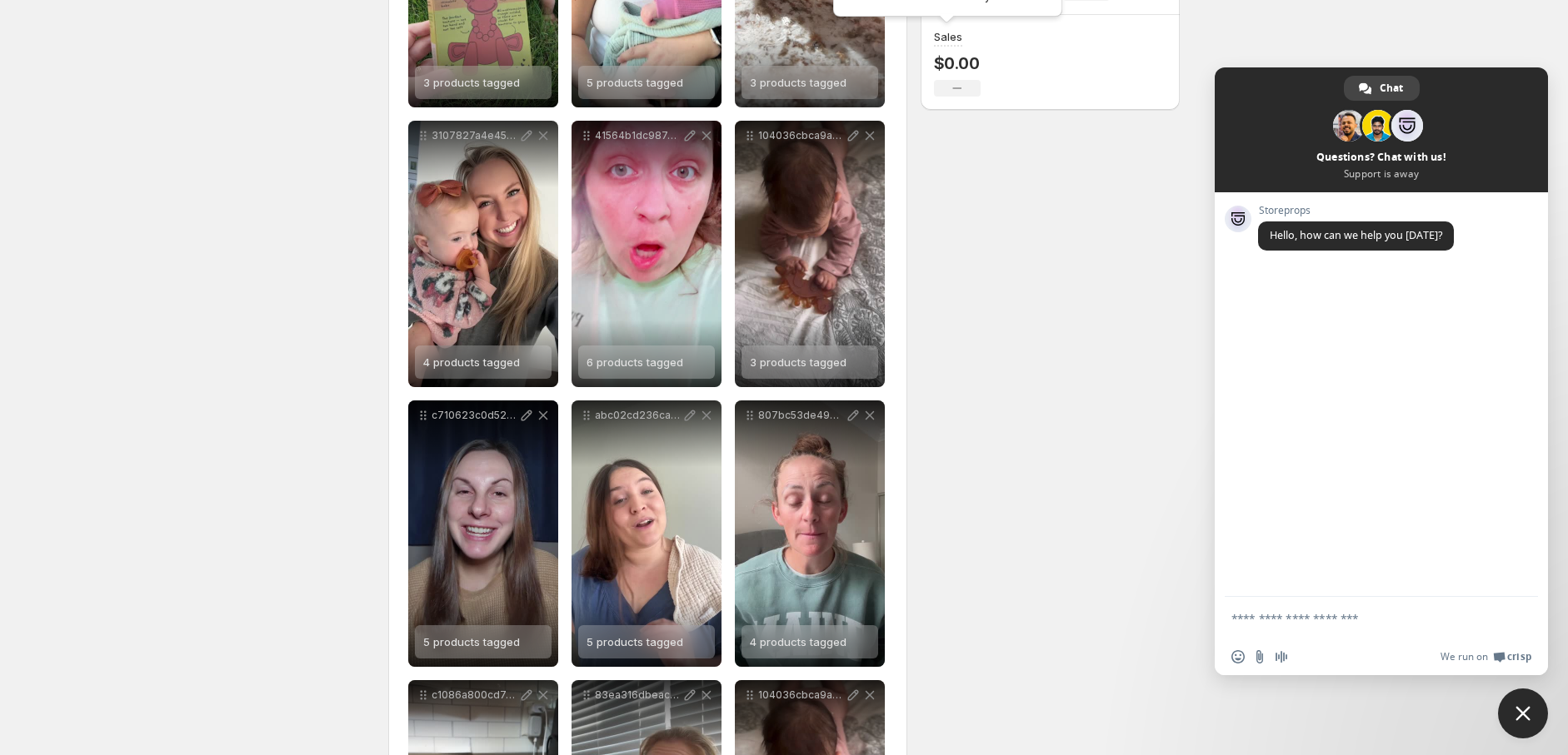
scroll to position [155, 0]
